Goal: Communication & Community: Participate in discussion

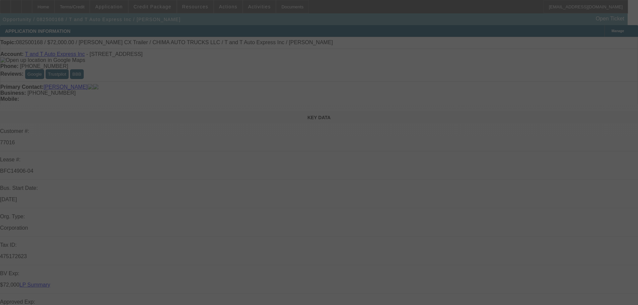
select select "0"
select select "2"
select select "0.1"
select select "4"
select select "0"
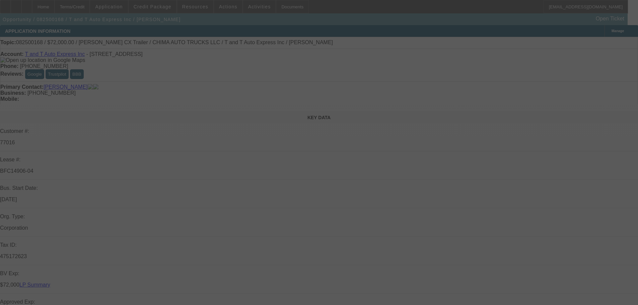
select select "2"
select select "0.1"
select select "4"
select select "0"
select select "2"
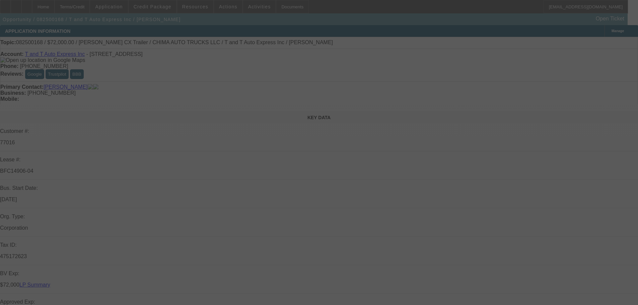
select select "0.1"
select select "4"
select select "0.15"
select select "2"
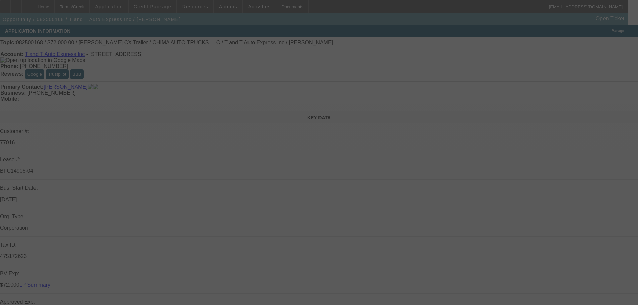
select select "0"
select select "6"
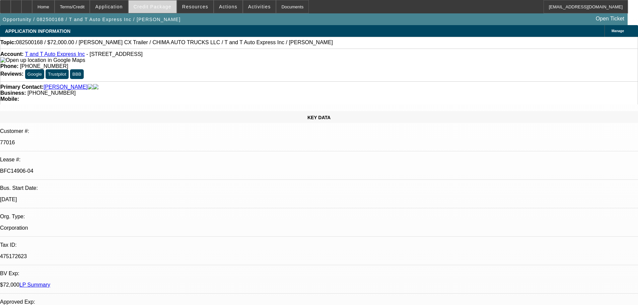
click at [169, 5] on span "Credit Package" at bounding box center [153, 6] width 38 height 5
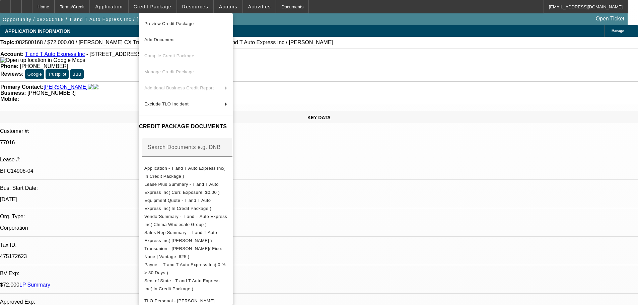
click at [193, 6] on div at bounding box center [319, 152] width 638 height 305
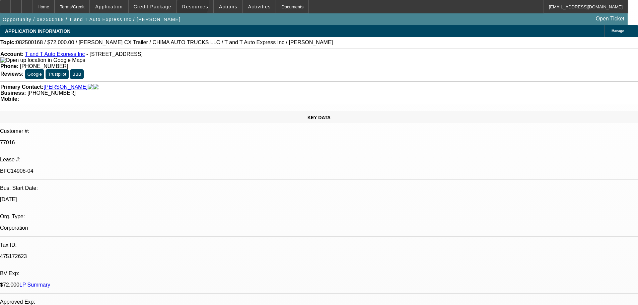
click at [193, 6] on span "Resources" at bounding box center [195, 6] width 26 height 5
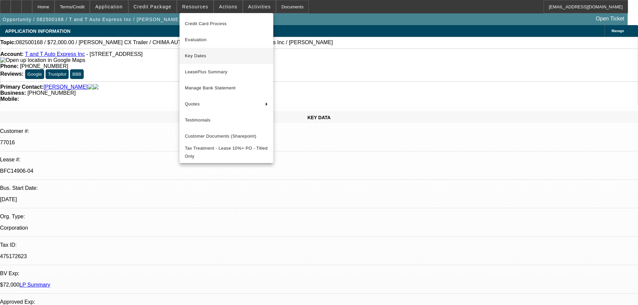
click at [191, 56] on span "Key Dates" at bounding box center [226, 56] width 83 height 8
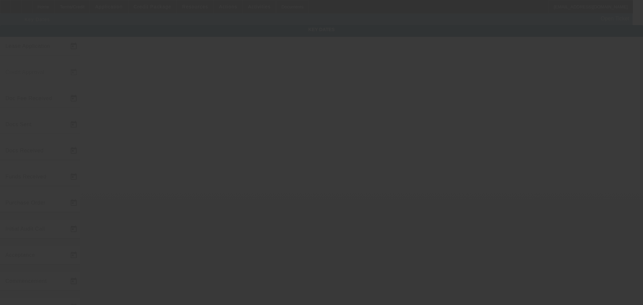
type input "[DATE]"
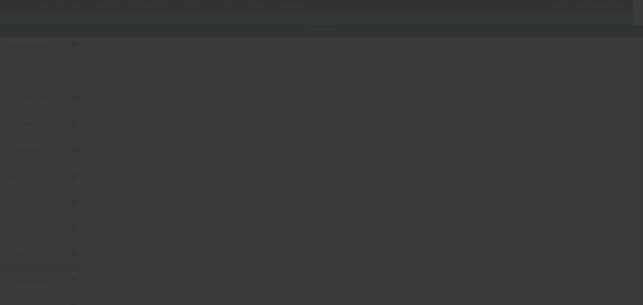
type input "[DATE]"
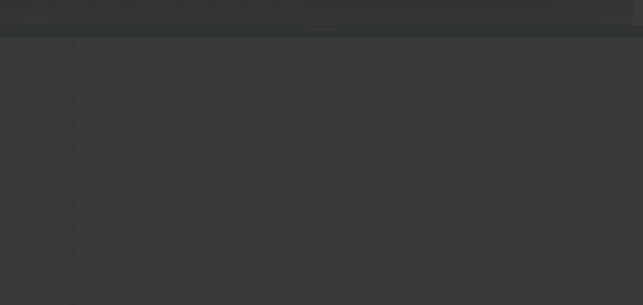
type input "[DATE]"
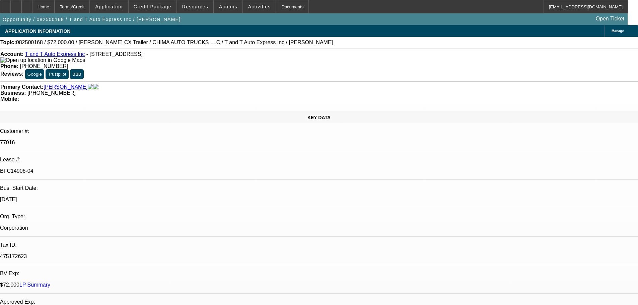
select select "0"
select select "2"
select select "0.1"
select select "4"
select select "0"
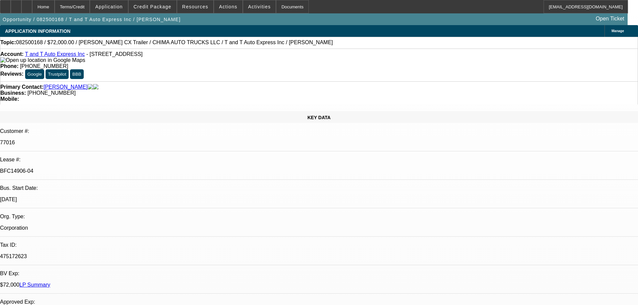
select select "2"
select select "0.1"
select select "4"
select select "0"
select select "2"
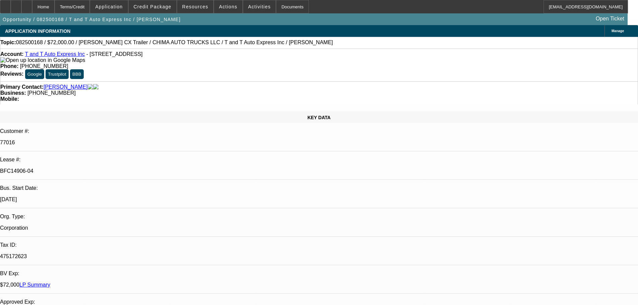
select select "0.1"
select select "4"
select select "0.15"
select select "2"
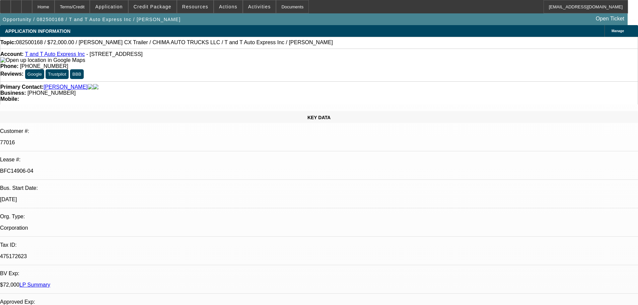
select select "0"
select select "6"
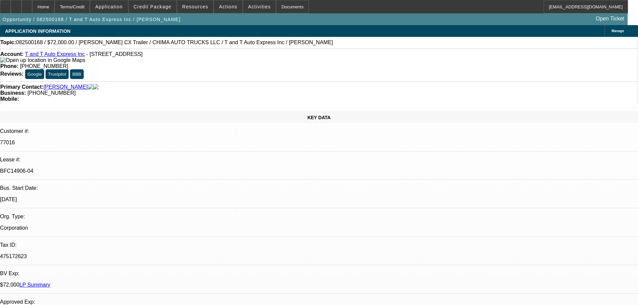
scroll to position [201, 0]
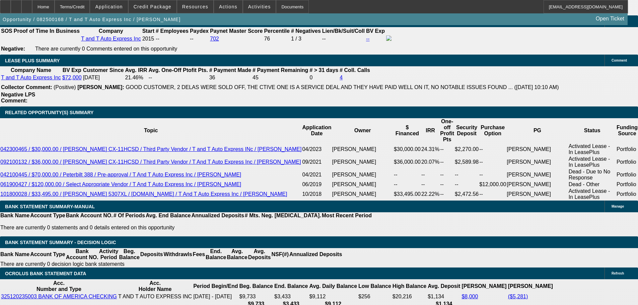
scroll to position [134, 0]
